Goal: Task Accomplishment & Management: Use online tool/utility

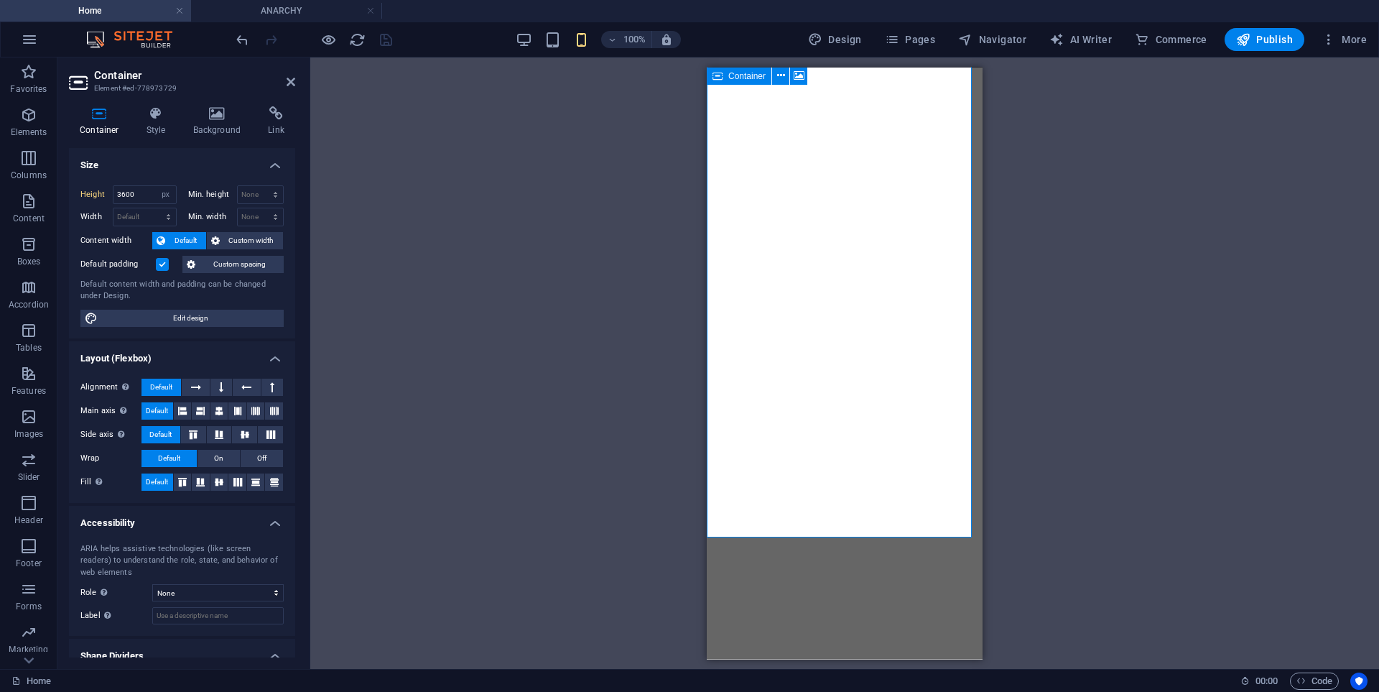
select select "px"
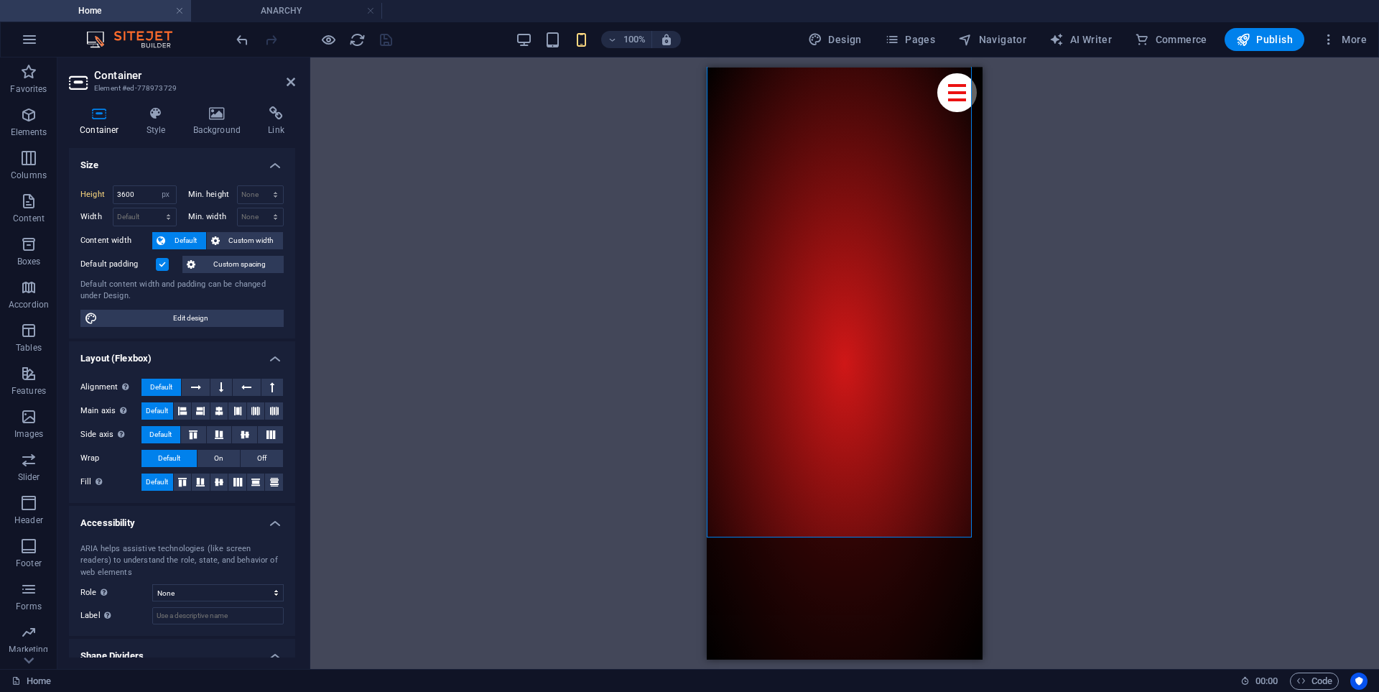
click at [380, 34] on div at bounding box center [313, 39] width 161 height 23
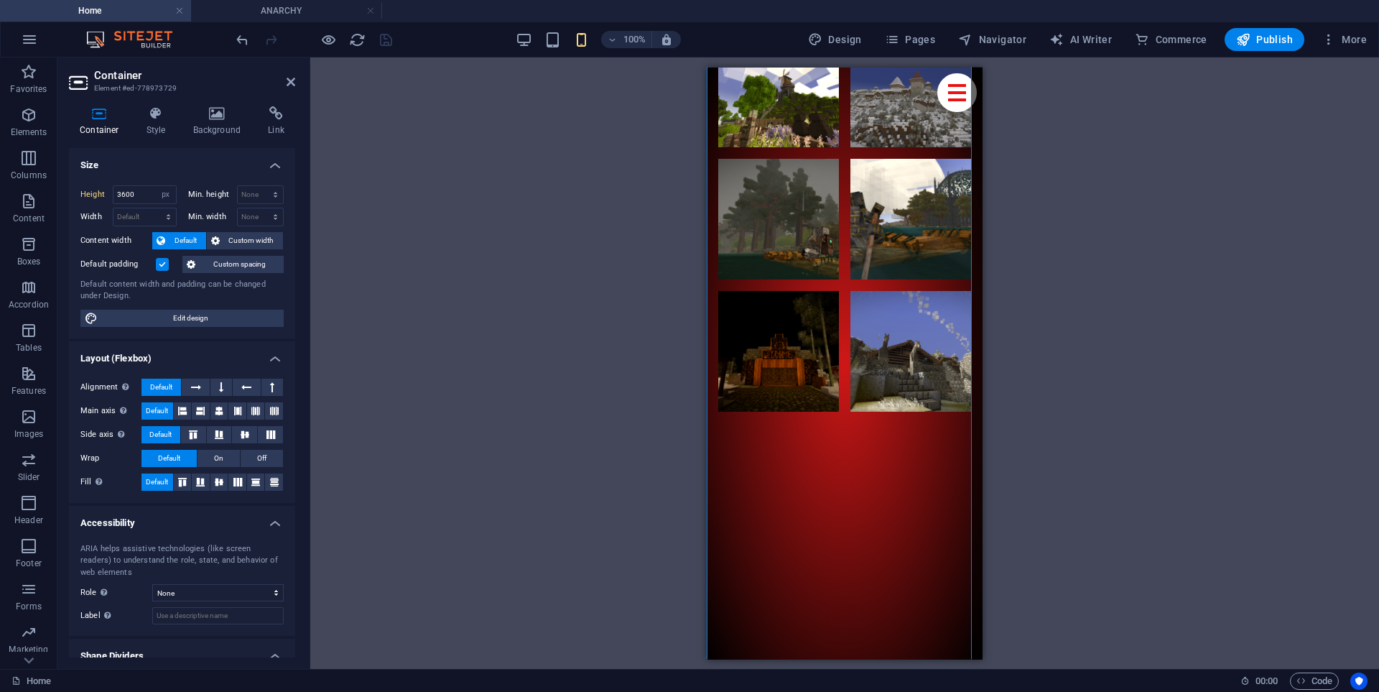
scroll to position [9424, 0]
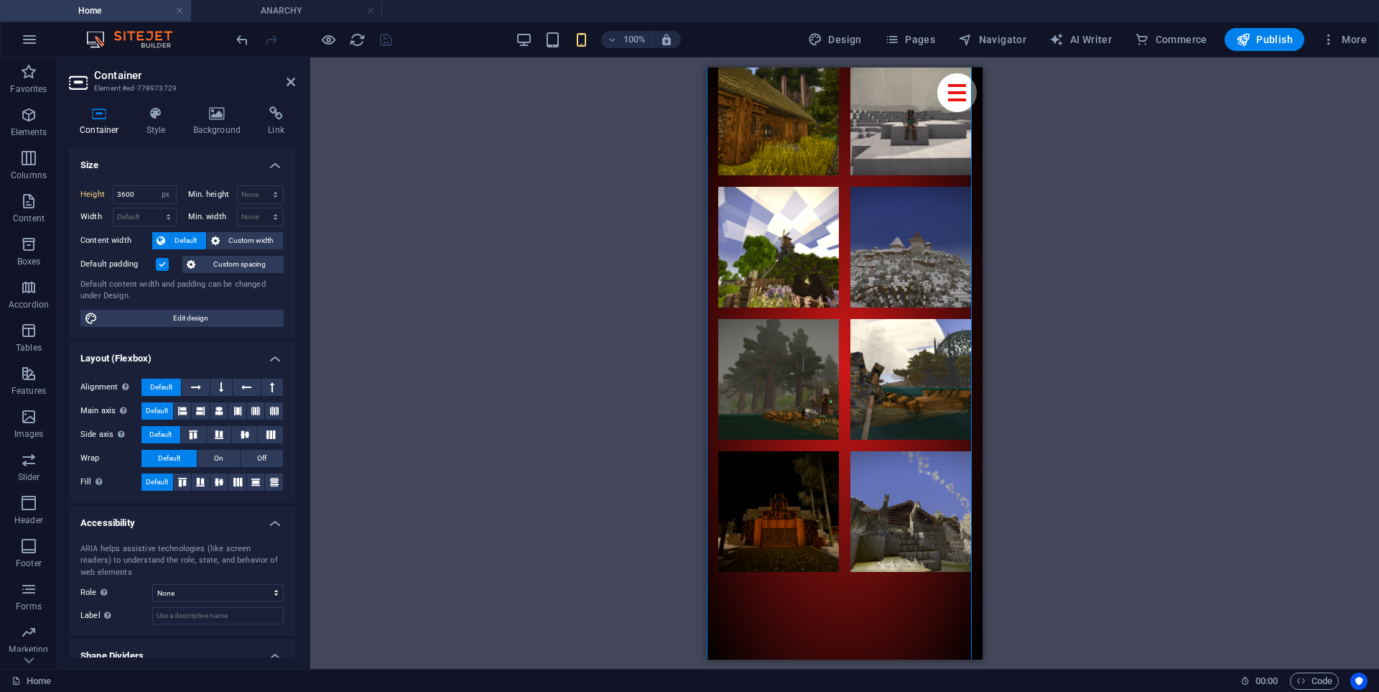
drag, startPoint x: 528, startPoint y: 294, endPoint x: 514, endPoint y: 240, distance: 56.3
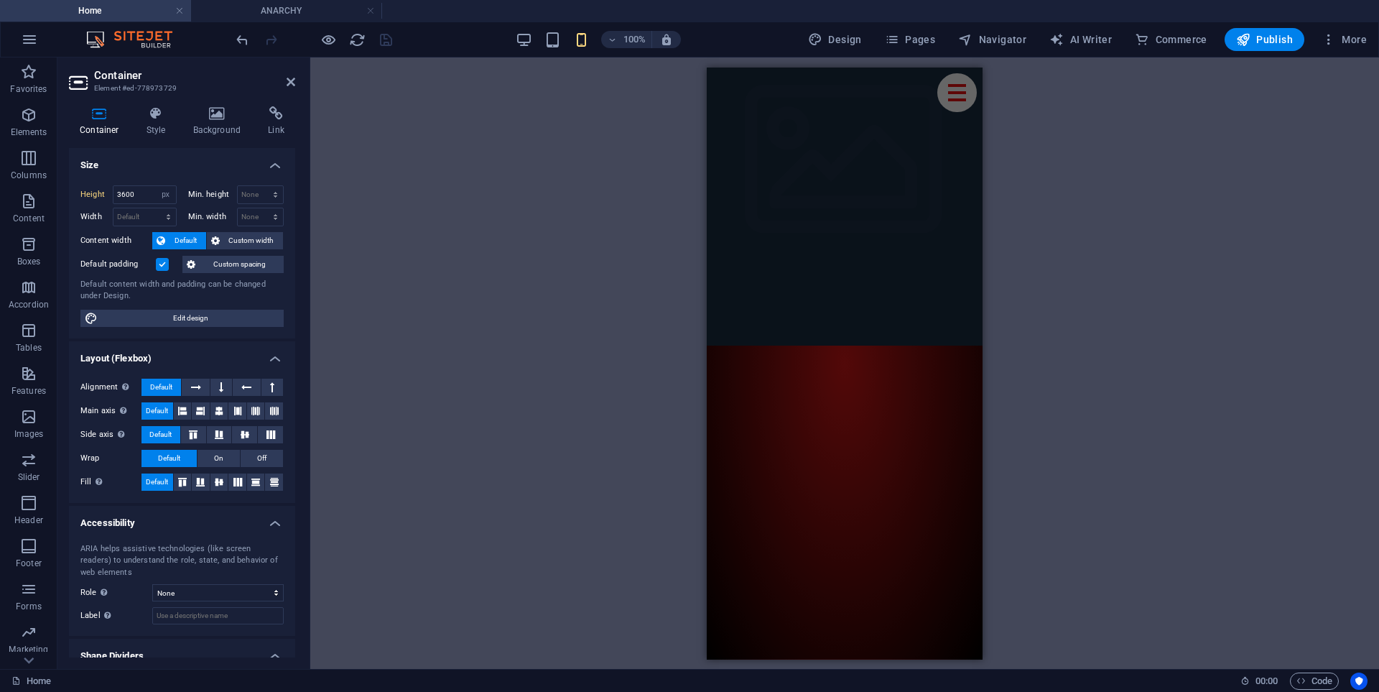
scroll to position [0, 0]
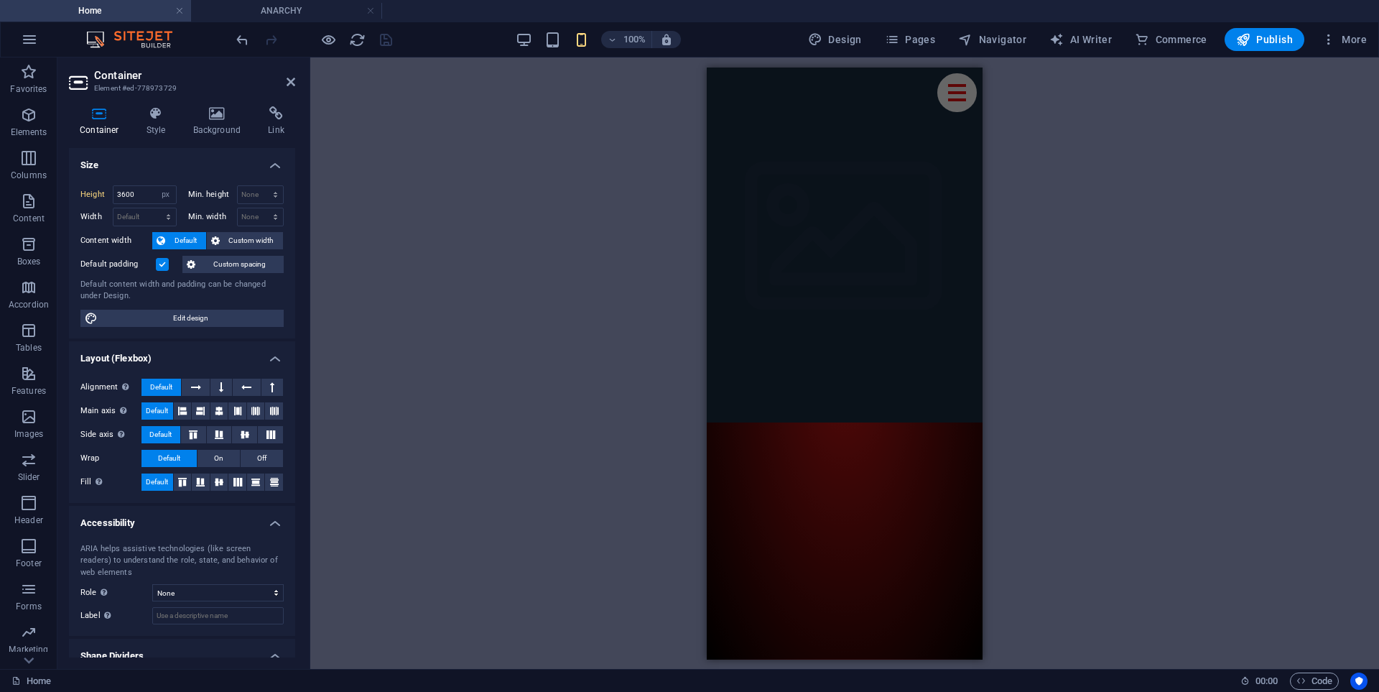
drag, startPoint x: 979, startPoint y: 578, endPoint x: 1689, endPoint y: 145, distance: 831.9
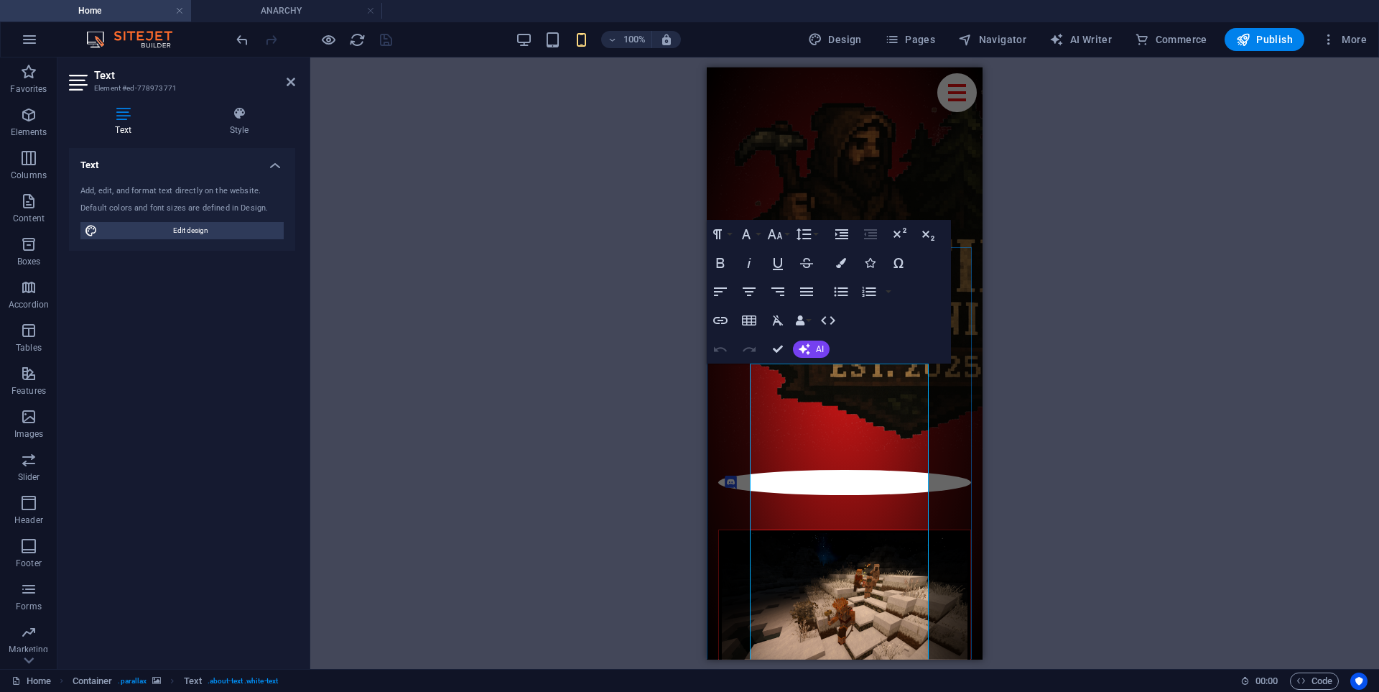
scroll to position [498, 0]
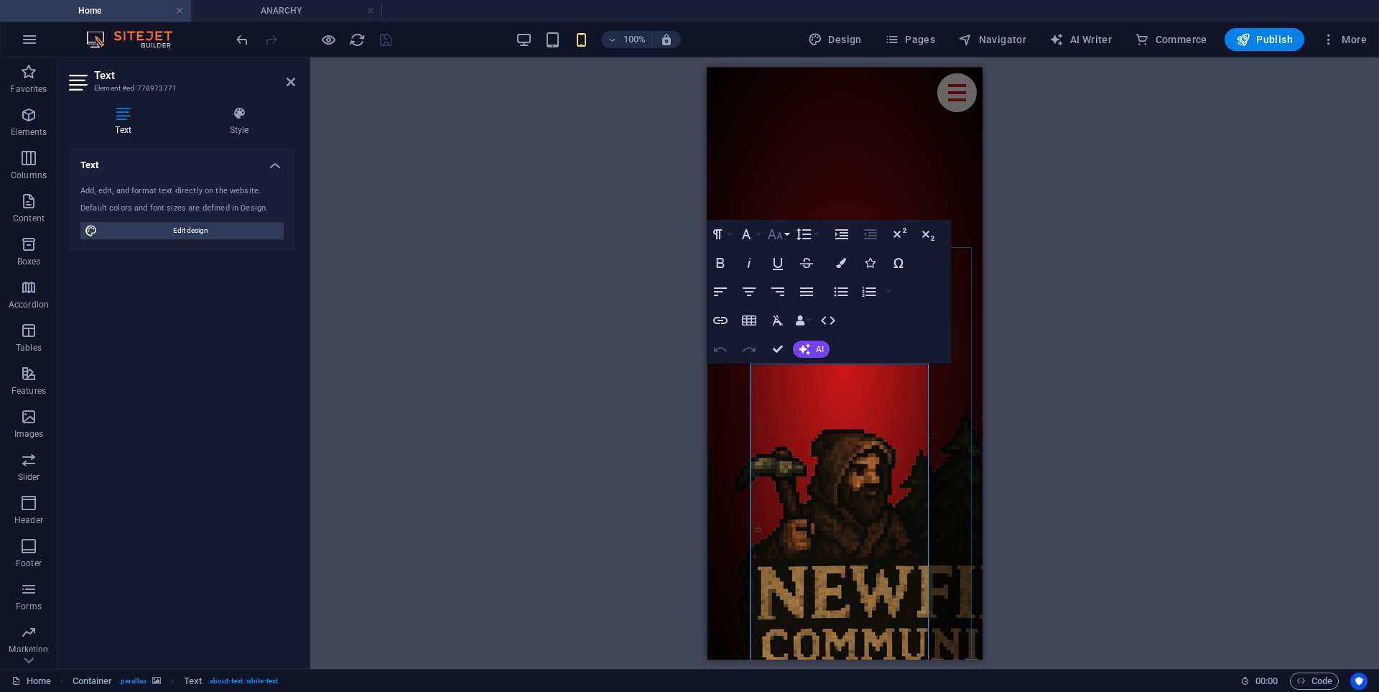
click at [779, 237] on icon "button" at bounding box center [775, 234] width 15 height 10
click at [794, 390] on link "18" at bounding box center [790, 392] width 52 height 22
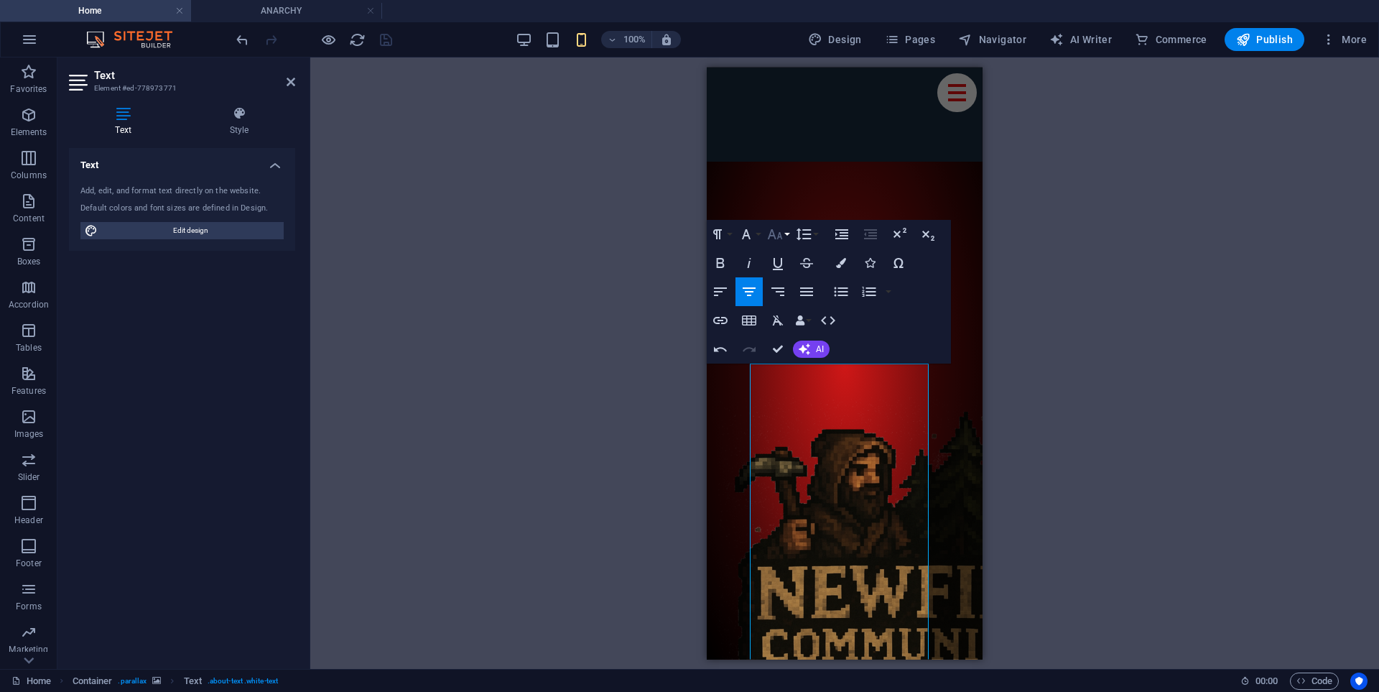
click at [771, 246] on button "Font Size" at bounding box center [777, 234] width 27 height 29
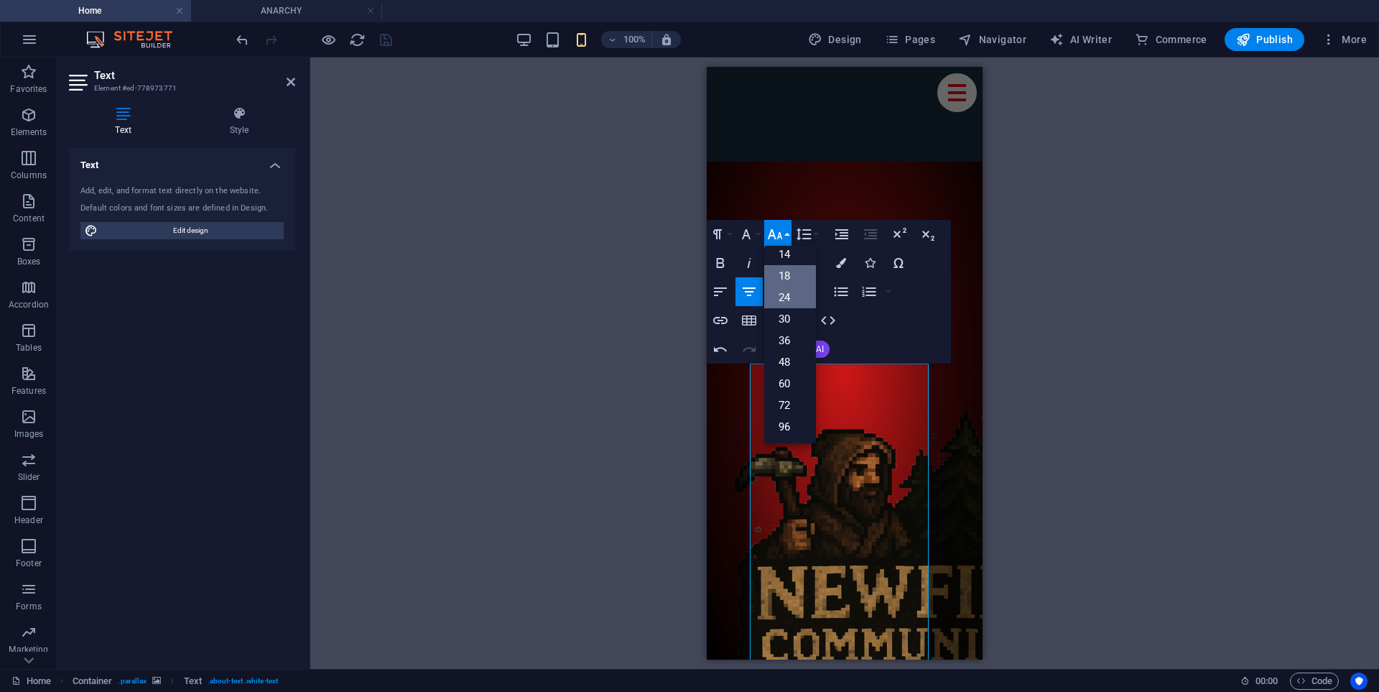
scroll to position [116, 0]
click at [792, 276] on link "18" at bounding box center [790, 276] width 52 height 22
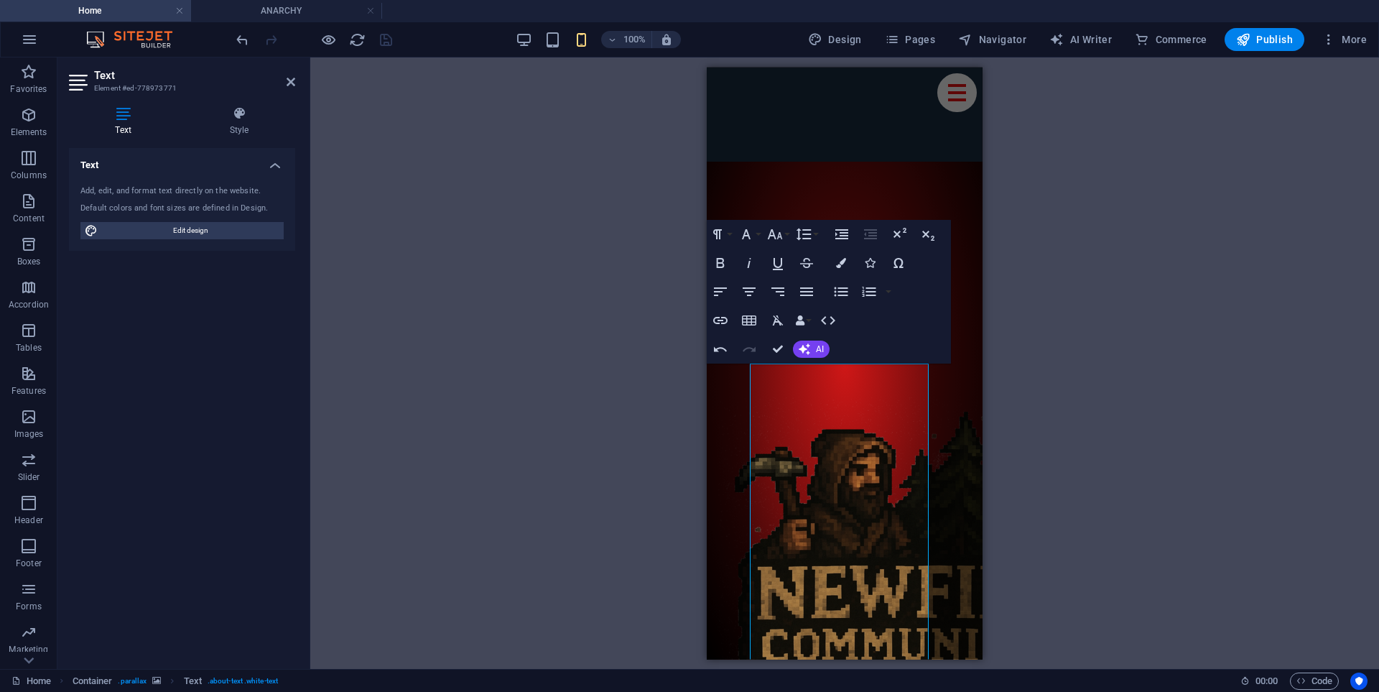
click at [998, 386] on div "H2 Container Preset Container Container Image Container Container Preset Contai…" at bounding box center [844, 362] width 1069 height 611
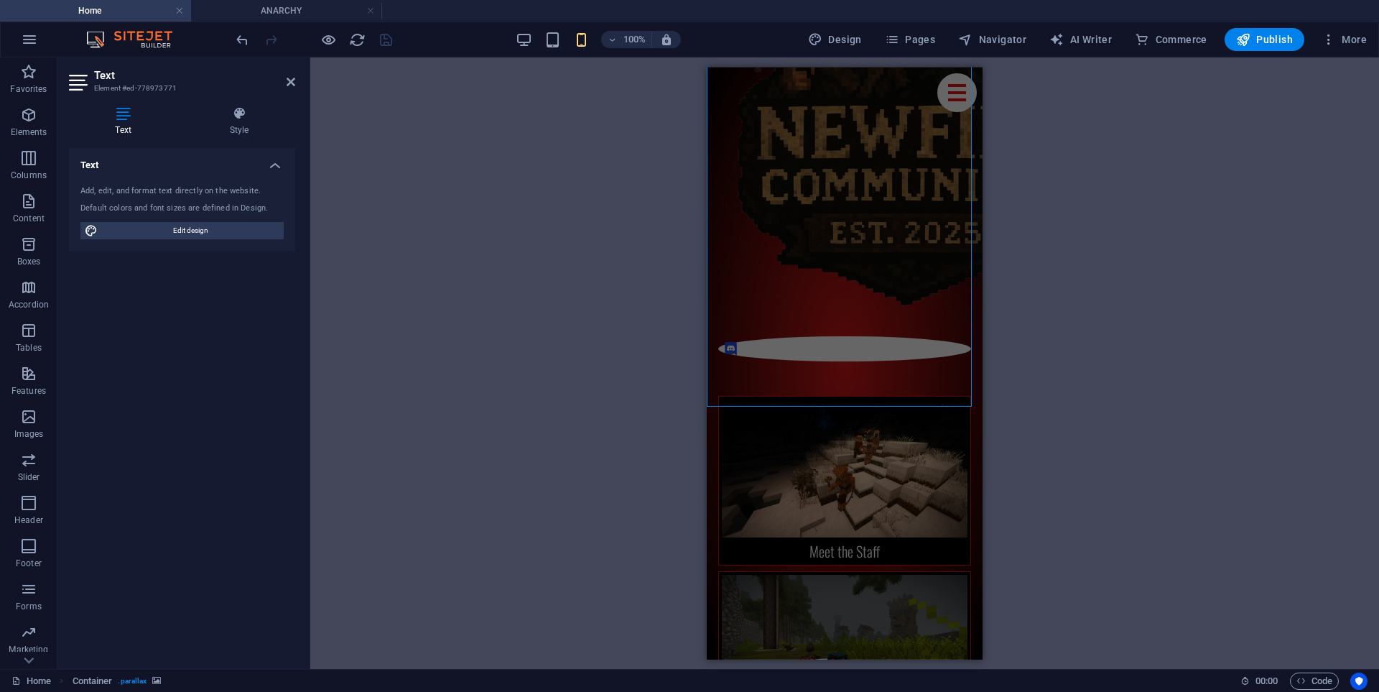
select select "px"
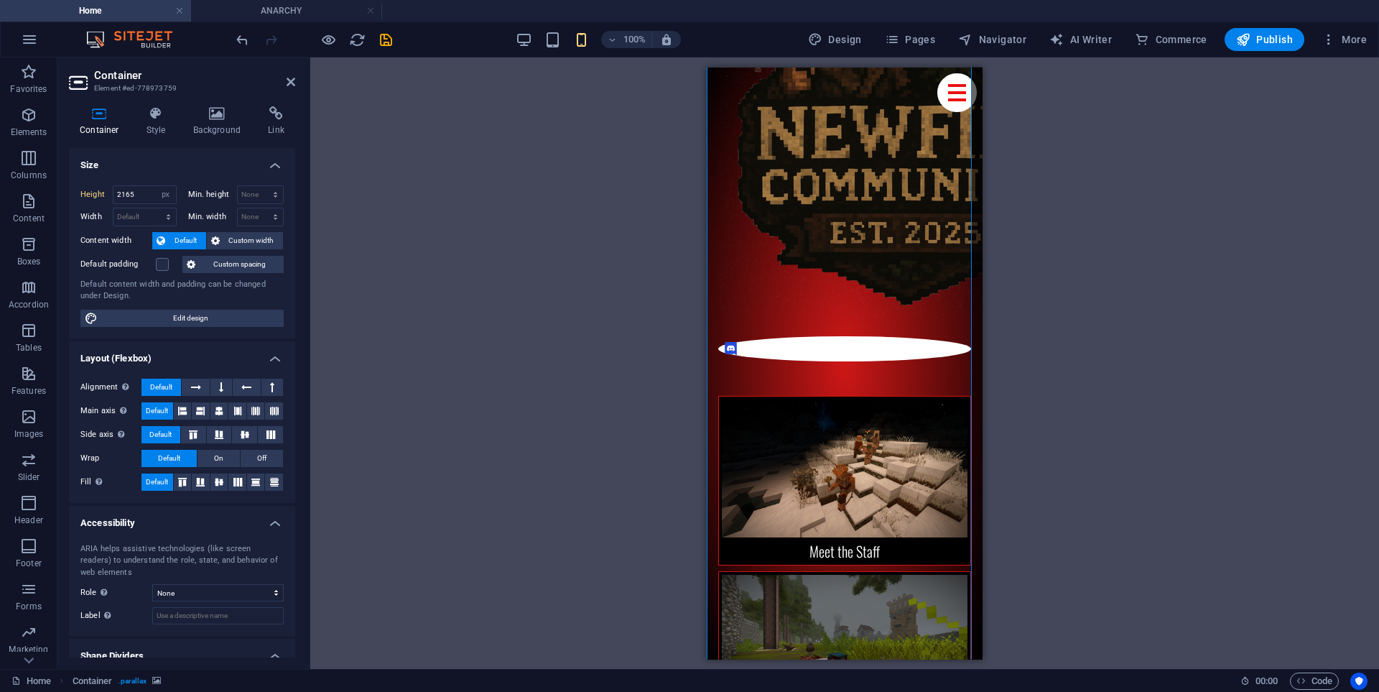
scroll to position [956, 0]
drag, startPoint x: 141, startPoint y: 196, endPoint x: 123, endPoint y: 196, distance: 18.0
click at [123, 196] on input "2165" at bounding box center [144, 194] width 62 height 17
type input "2"
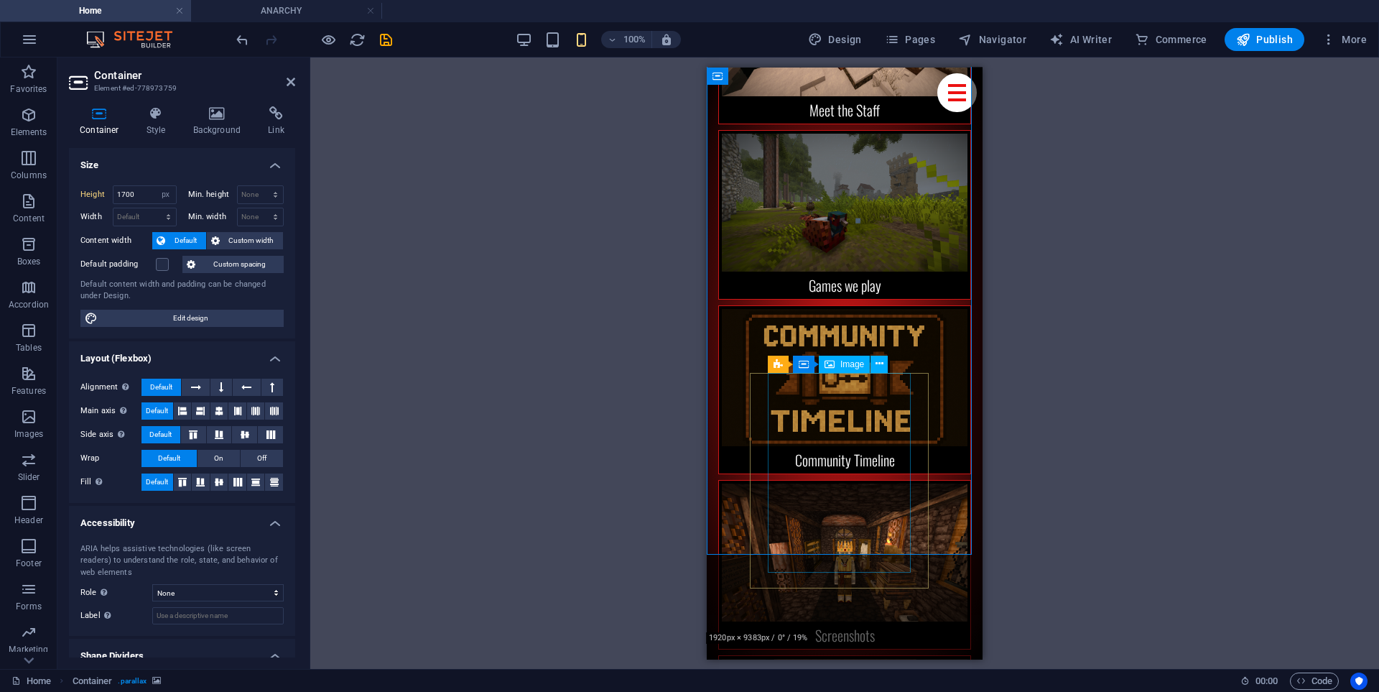
scroll to position [1411, 0]
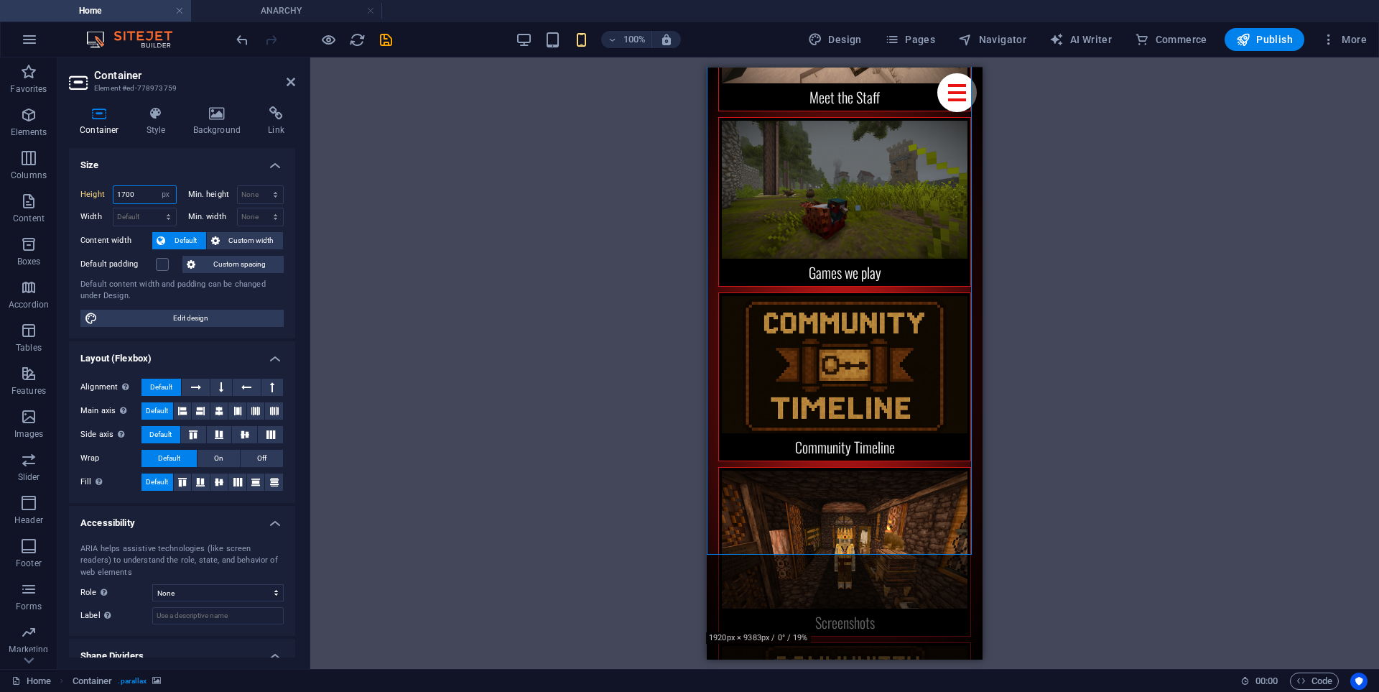
click at [127, 196] on input "1700" at bounding box center [144, 194] width 62 height 17
type input "1800"
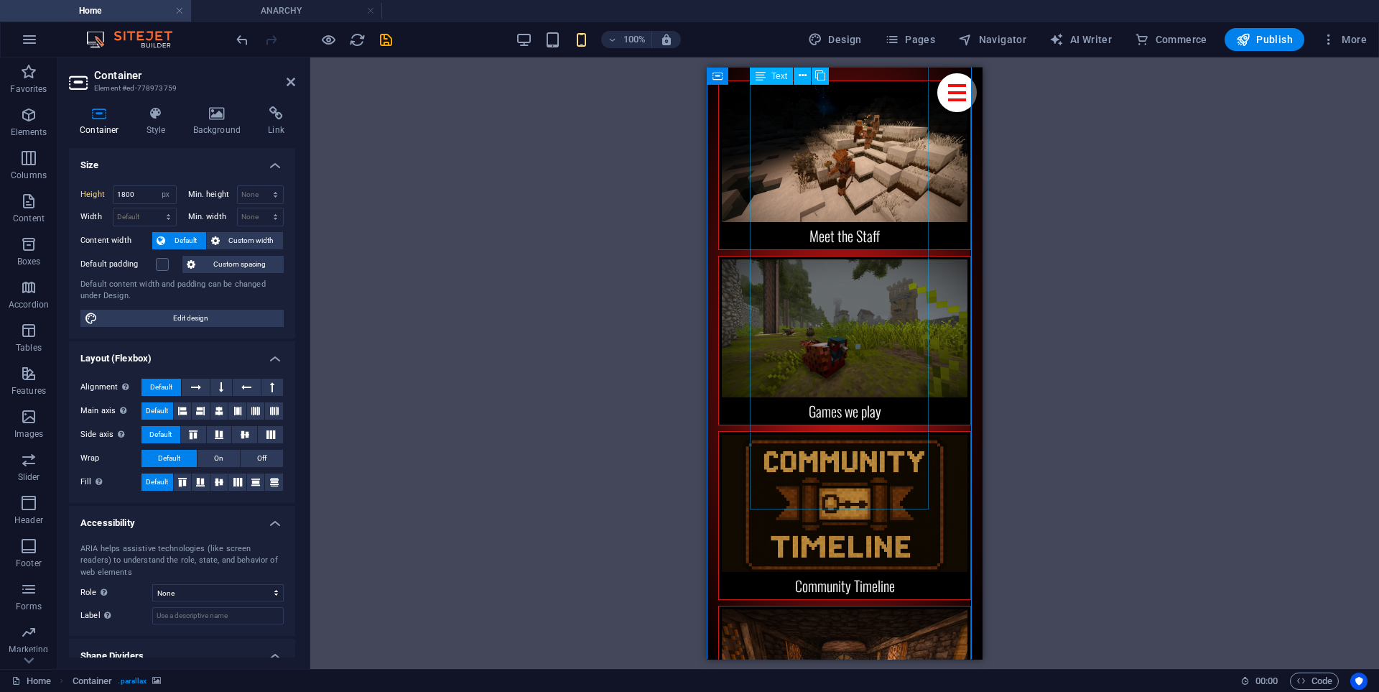
scroll to position [1268, 0]
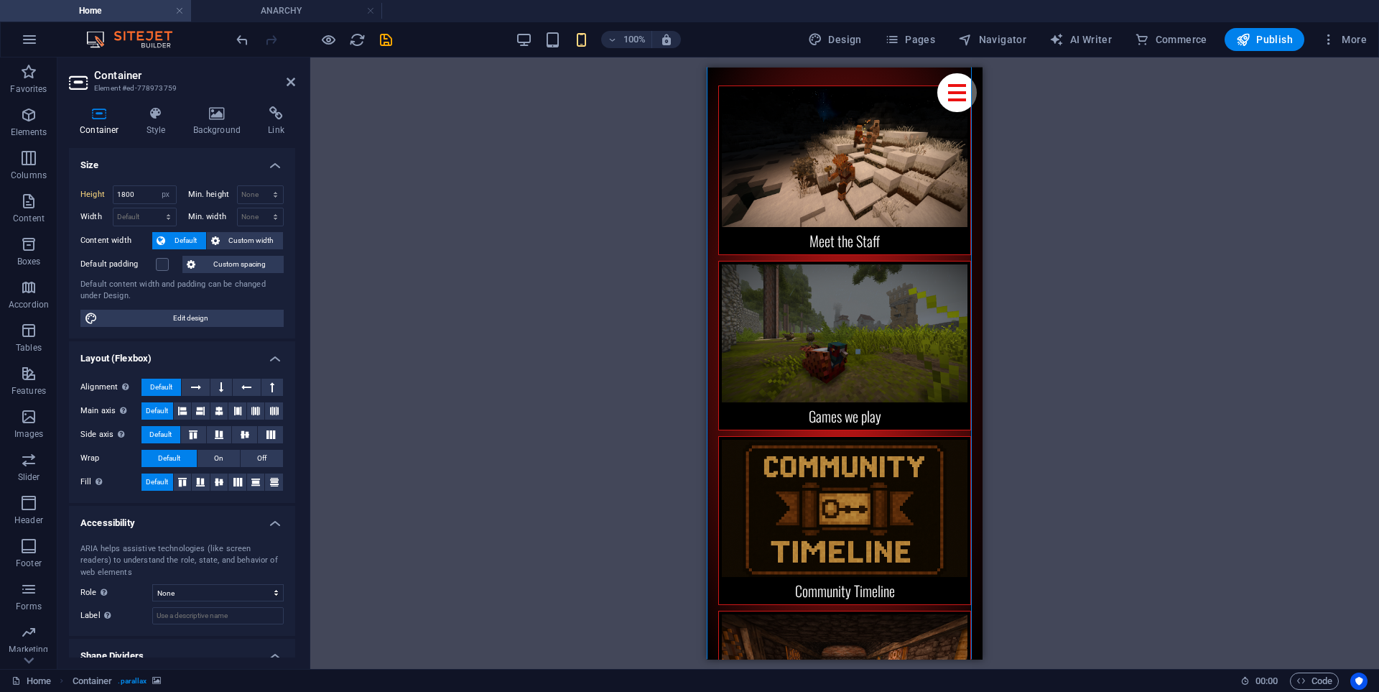
drag, startPoint x: 682, startPoint y: 393, endPoint x: 682, endPoint y: 293, distance: 99.8
click at [385, 32] on icon "save" at bounding box center [386, 40] width 17 height 17
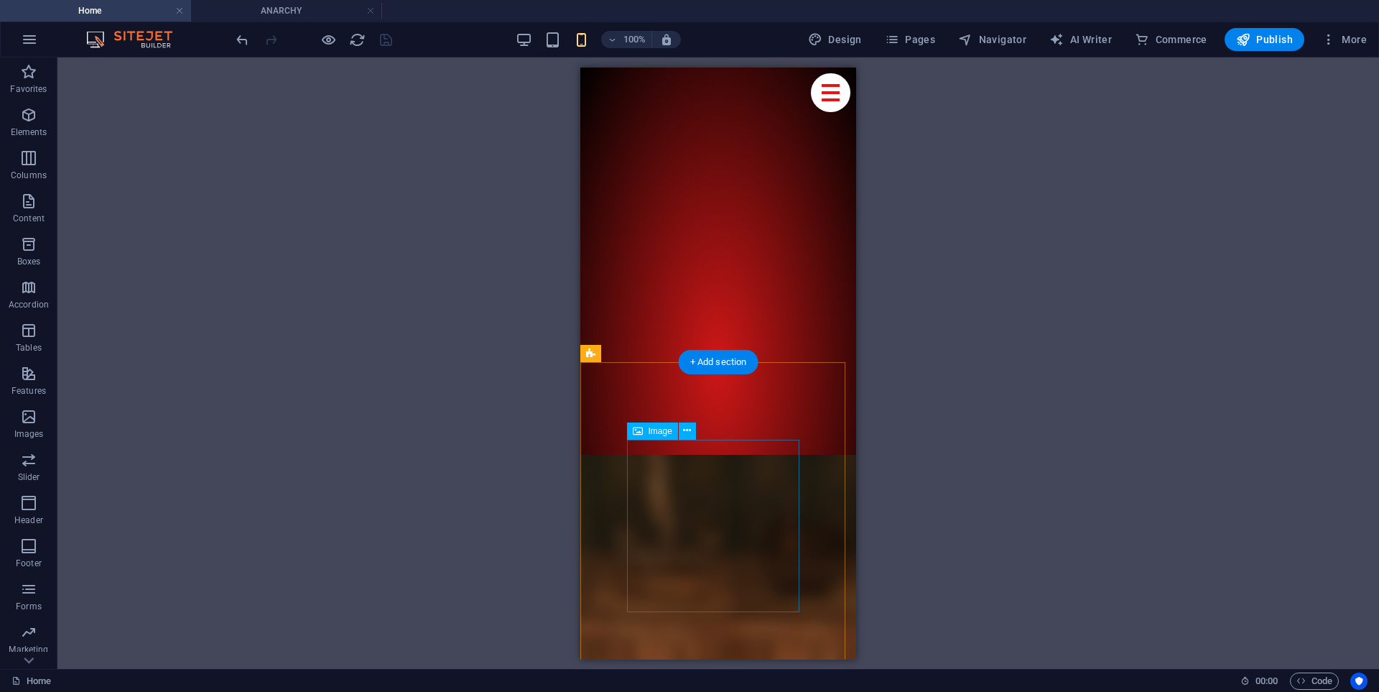
scroll to position [10619, 0]
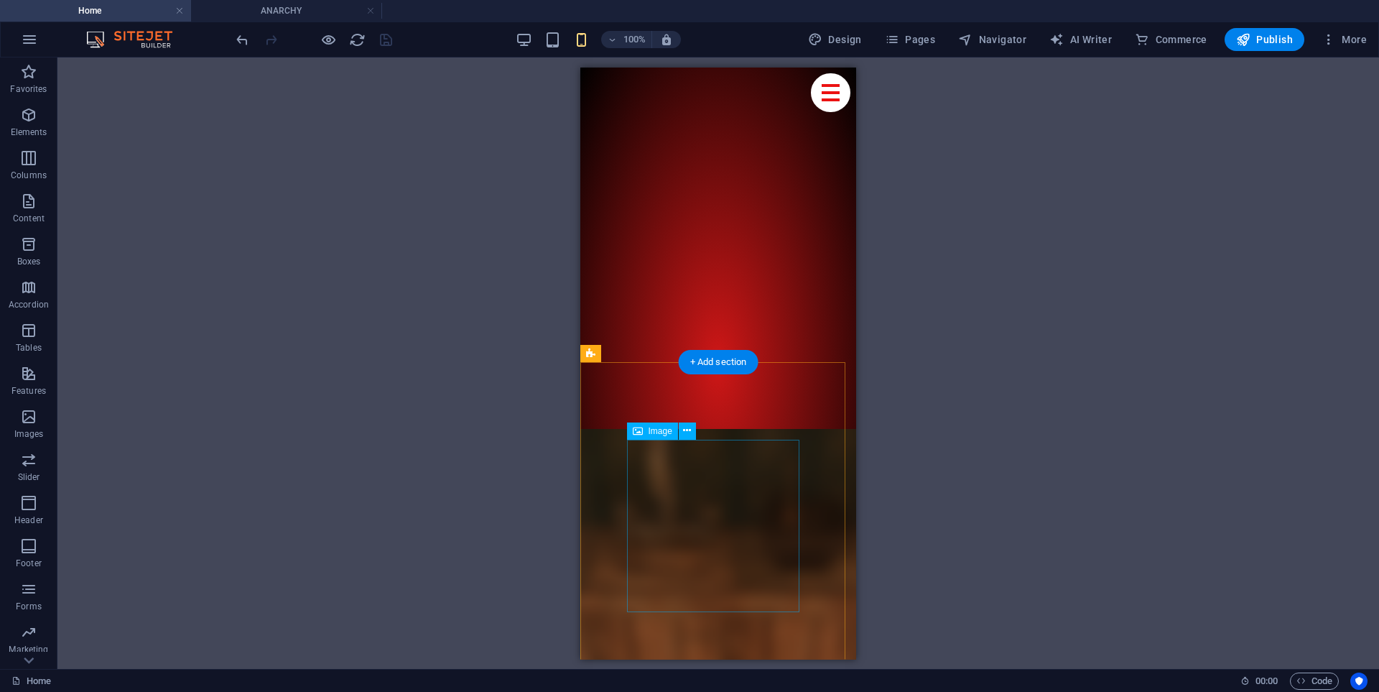
drag, startPoint x: 637, startPoint y: 374, endPoint x: 674, endPoint y: 495, distance: 126.1
